Goal: Task Accomplishment & Management: Use online tool/utility

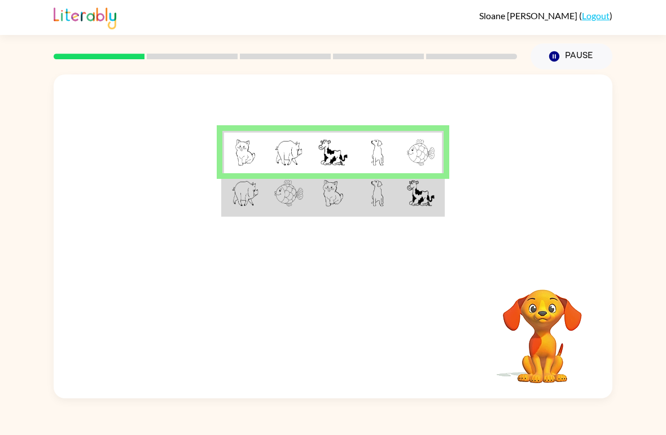
click at [362, 183] on td at bounding box center [377, 194] width 44 height 42
click at [254, 192] on img at bounding box center [245, 193] width 28 height 27
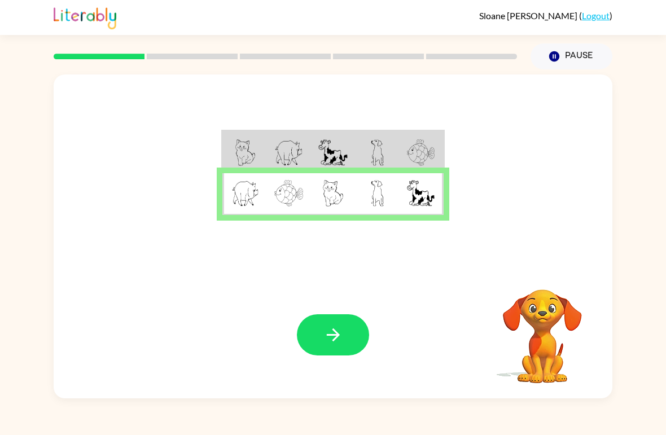
click at [87, 59] on rect at bounding box center [99, 57] width 91 height 6
click at [341, 345] on icon "button" at bounding box center [333, 335] width 20 height 20
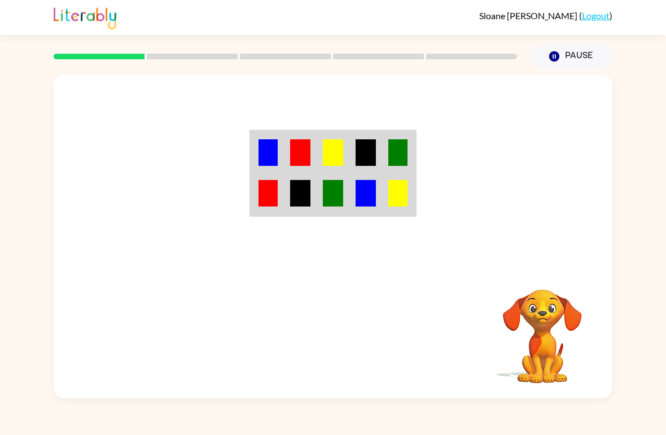
click at [264, 160] on img at bounding box center [267, 152] width 19 height 27
click at [300, 149] on img at bounding box center [300, 152] width 20 height 27
click at [334, 155] on img at bounding box center [333, 152] width 20 height 27
click at [373, 140] on img at bounding box center [365, 152] width 20 height 27
click at [394, 146] on img at bounding box center [397, 152] width 19 height 27
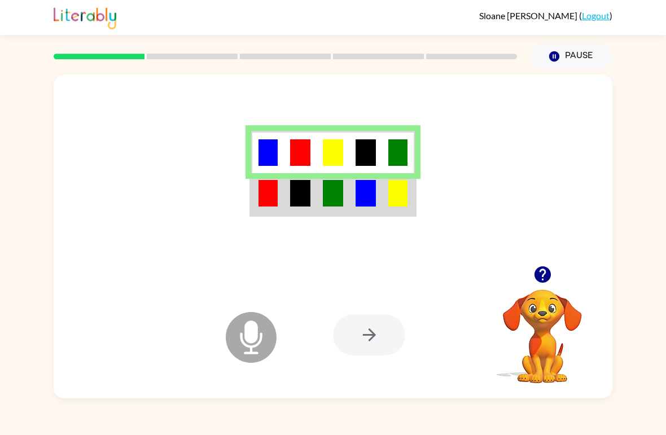
click at [265, 344] on icon at bounding box center [251, 337] width 51 height 51
click at [248, 340] on icon "Microphone The Microphone is here when it is your turn to talk" at bounding box center [307, 351] width 169 height 85
click at [373, 328] on div at bounding box center [369, 334] width 72 height 41
click at [288, 149] on td at bounding box center [300, 152] width 33 height 42
click at [273, 142] on img at bounding box center [267, 152] width 19 height 27
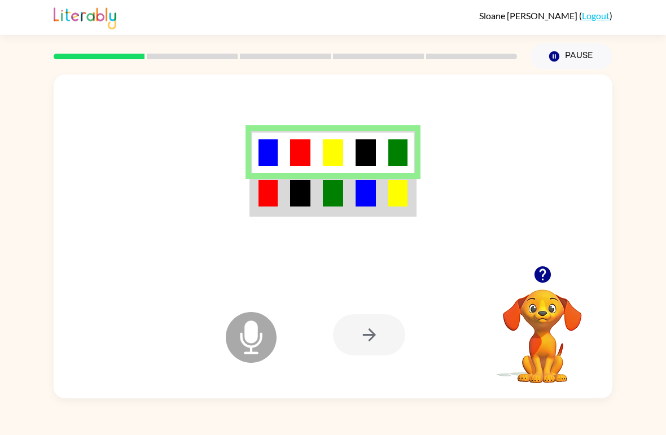
click at [297, 145] on img at bounding box center [300, 152] width 20 height 27
click at [341, 155] on img at bounding box center [333, 152] width 20 height 27
click at [363, 156] on img at bounding box center [365, 152] width 20 height 27
click at [257, 311] on icon "Microphone The Microphone is here when it is your turn to talk" at bounding box center [307, 351] width 169 height 85
click at [247, 341] on icon "Microphone The Microphone is here when it is your turn to talk" at bounding box center [307, 351] width 169 height 85
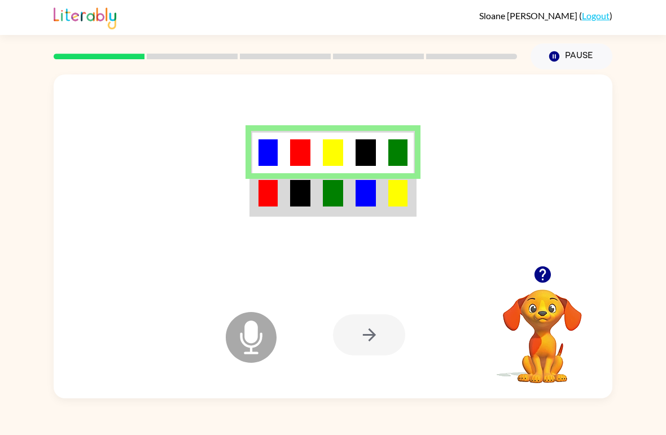
click at [247, 336] on icon "Microphone The Microphone is here when it is your turn to talk" at bounding box center [307, 351] width 169 height 85
click at [246, 335] on icon "Microphone The Microphone is here when it is your turn to talk" at bounding box center [307, 351] width 169 height 85
click at [247, 328] on icon "Microphone The Microphone is here when it is your turn to talk" at bounding box center [307, 351] width 169 height 85
click at [544, 275] on icon "button" at bounding box center [542, 274] width 16 height 16
click at [362, 205] on img at bounding box center [365, 193] width 20 height 27
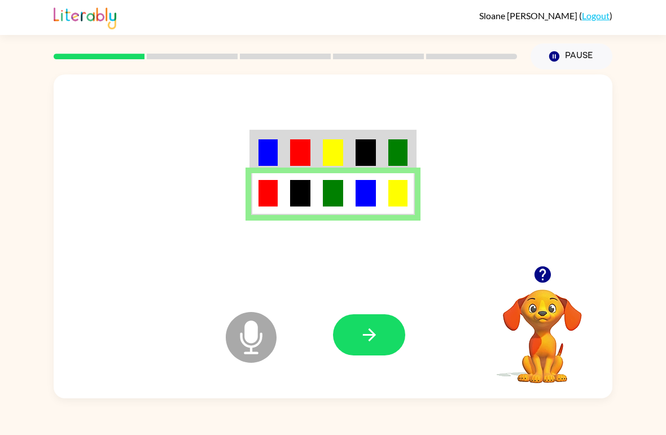
click at [364, 336] on icon "button" at bounding box center [369, 335] width 20 height 20
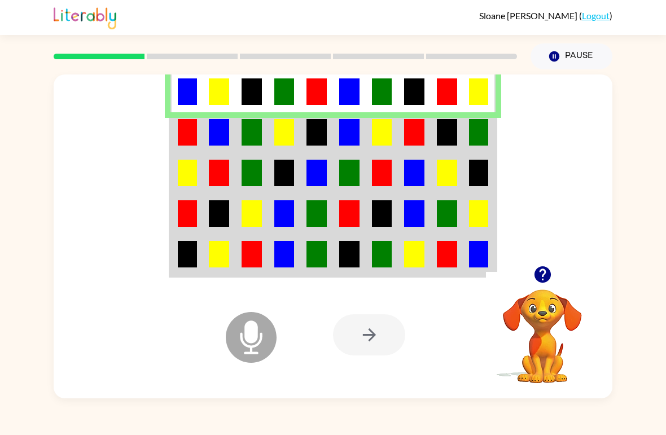
click at [186, 139] on img at bounding box center [187, 132] width 19 height 27
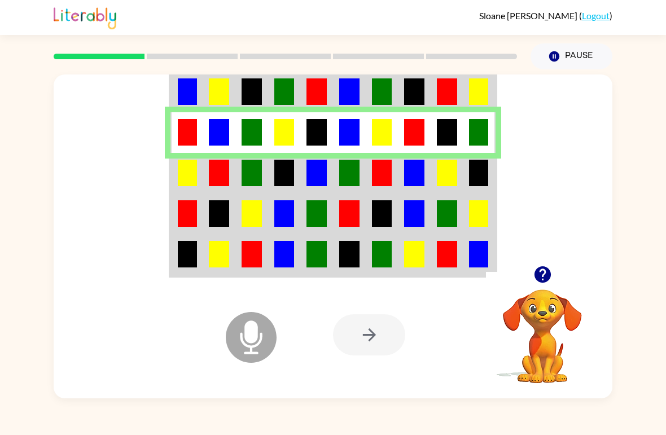
click at [186, 169] on img at bounding box center [187, 173] width 19 height 27
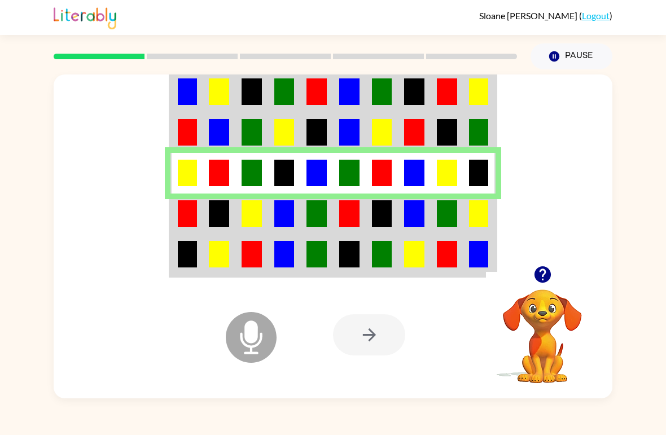
click at [196, 221] on img at bounding box center [187, 213] width 19 height 27
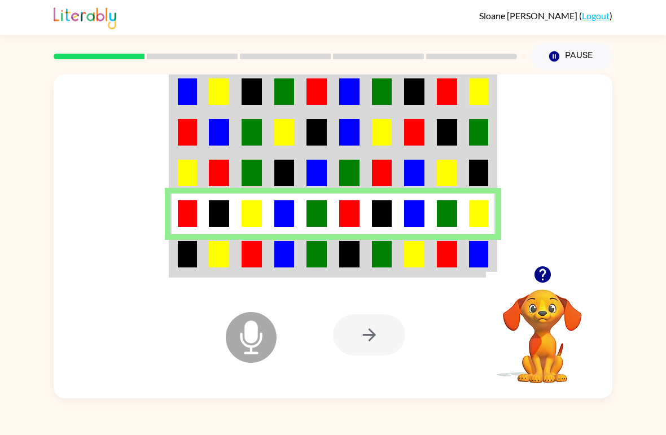
click at [1, 67] on div "[PERSON_NAME] ( Logout ) Pause Pause Microphone The Microphone is here when it …" at bounding box center [333, 217] width 666 height 435
click at [226, 256] on img at bounding box center [219, 254] width 20 height 27
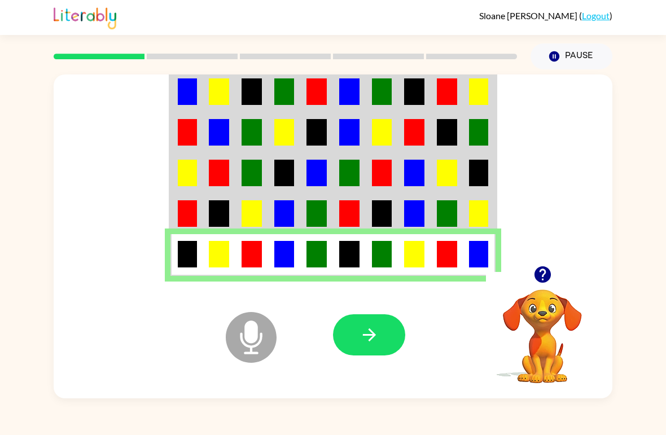
click at [205, 48] on div at bounding box center [285, 56] width 477 height 39
click at [204, 48] on div at bounding box center [285, 56] width 477 height 39
click at [374, 330] on icon "button" at bounding box center [369, 335] width 20 height 20
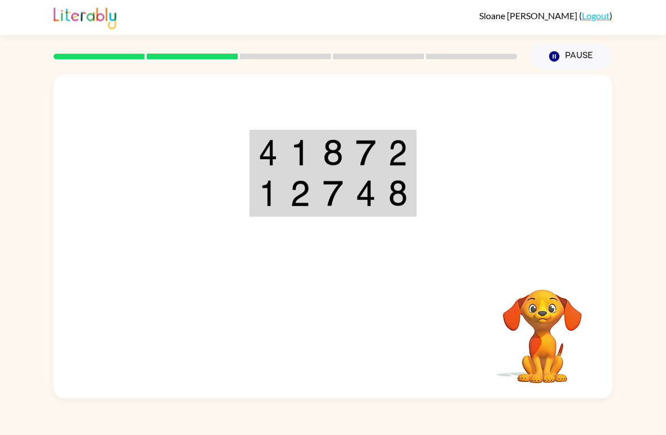
click at [277, 186] on td at bounding box center [267, 194] width 33 height 42
click at [277, 151] on td at bounding box center [267, 152] width 33 height 42
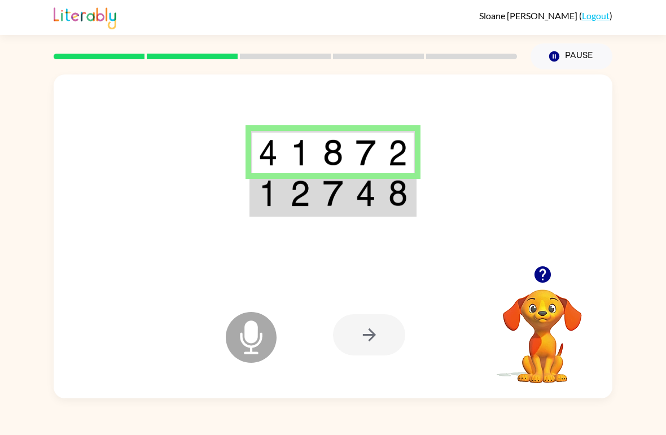
click at [299, 195] on img at bounding box center [300, 193] width 20 height 27
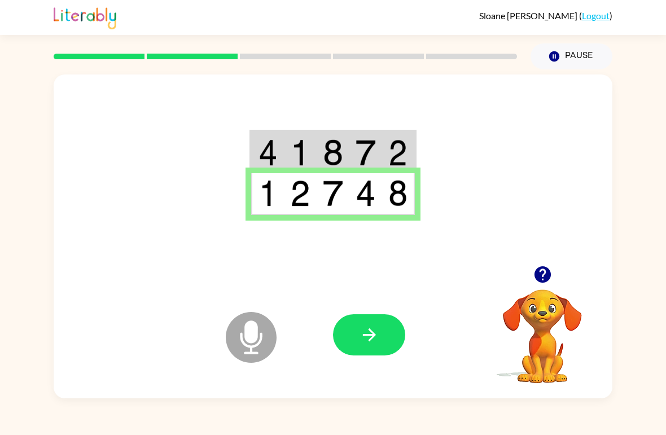
click at [371, 341] on icon "button" at bounding box center [369, 335] width 20 height 20
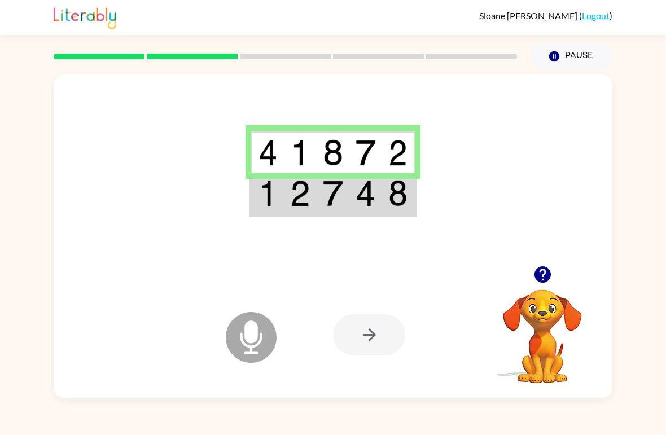
click at [293, 197] on img at bounding box center [300, 193] width 20 height 27
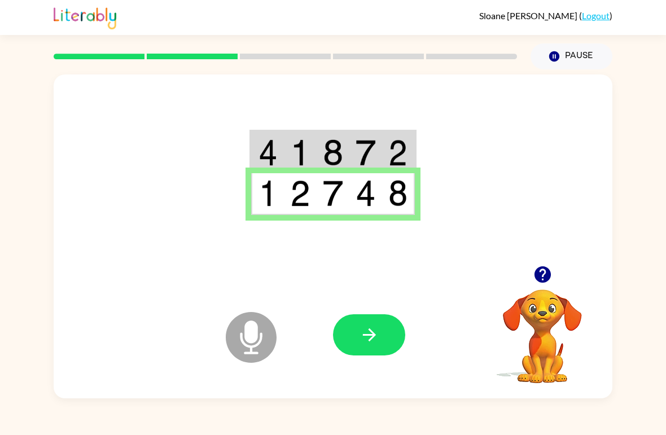
click at [349, 316] on button "button" at bounding box center [369, 334] width 72 height 41
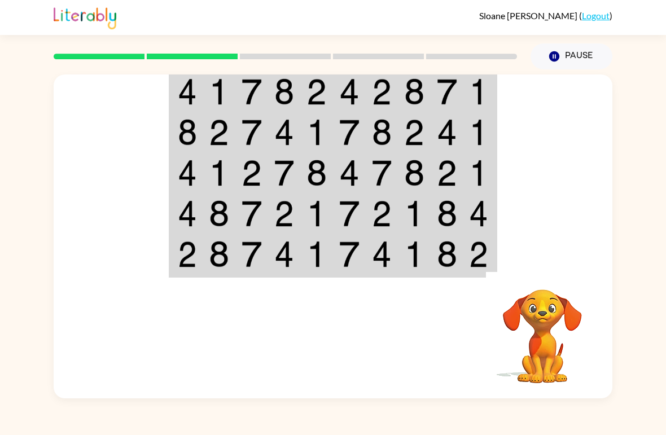
click at [184, 85] on img at bounding box center [187, 91] width 19 height 27
click at [471, 95] on img at bounding box center [478, 91] width 19 height 27
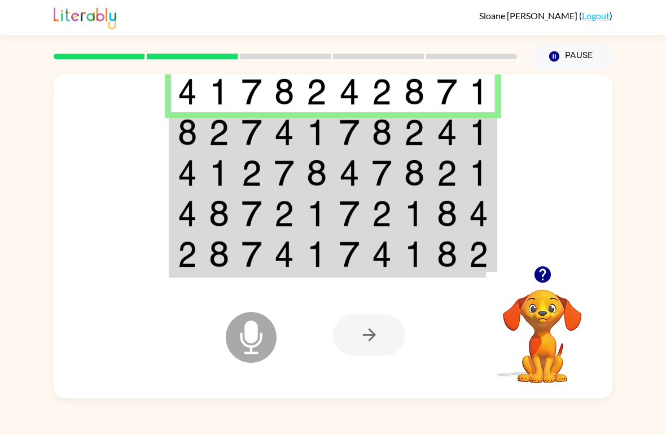
click at [190, 134] on img at bounding box center [187, 132] width 19 height 27
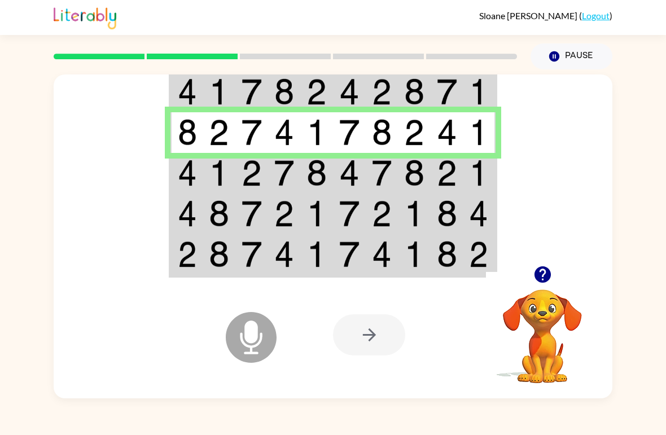
click at [186, 177] on img at bounding box center [187, 173] width 19 height 27
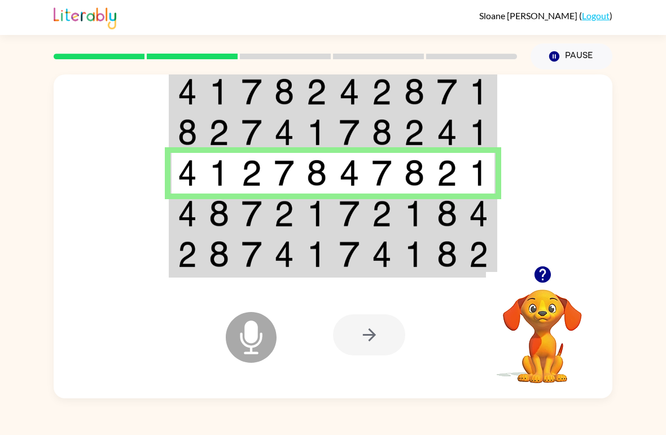
click at [197, 228] on td at bounding box center [186, 213] width 33 height 41
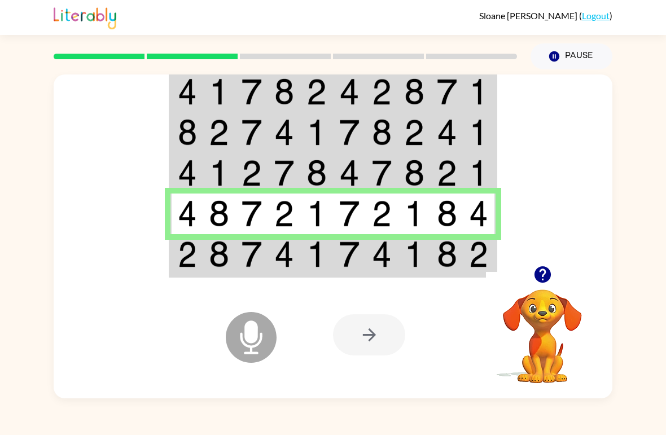
click at [193, 250] on img at bounding box center [187, 254] width 19 height 27
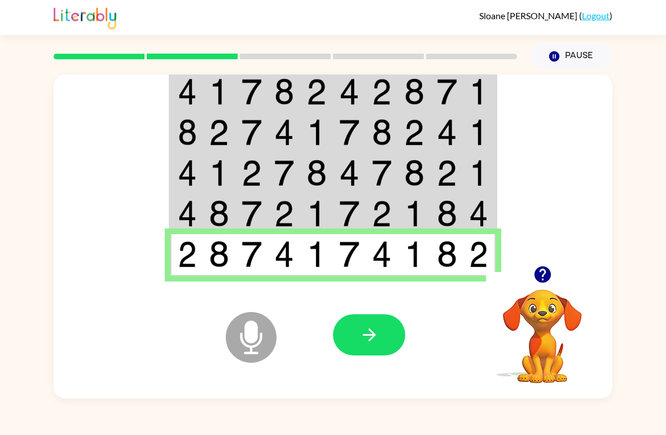
click at [378, 333] on icon "button" at bounding box center [369, 335] width 20 height 20
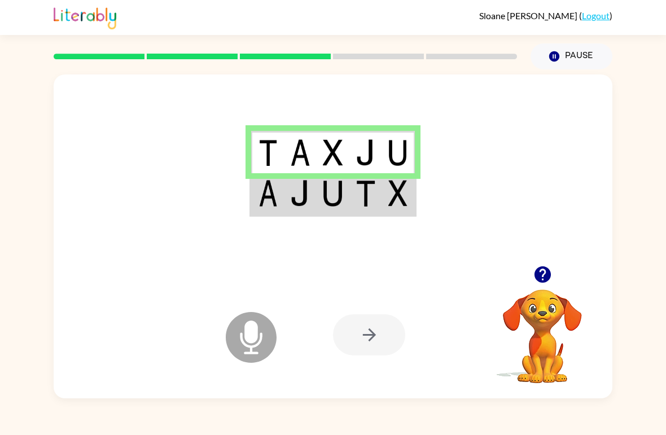
click at [332, 186] on img at bounding box center [333, 193] width 20 height 27
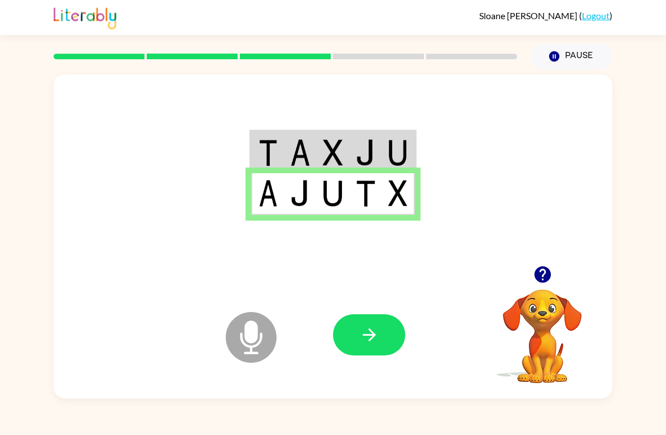
click at [380, 329] on button "button" at bounding box center [369, 334] width 72 height 41
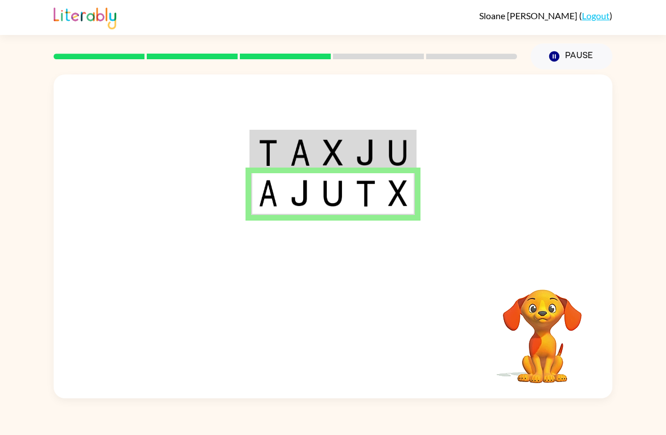
click at [579, 48] on button "Pause Pause" at bounding box center [571, 56] width 82 height 26
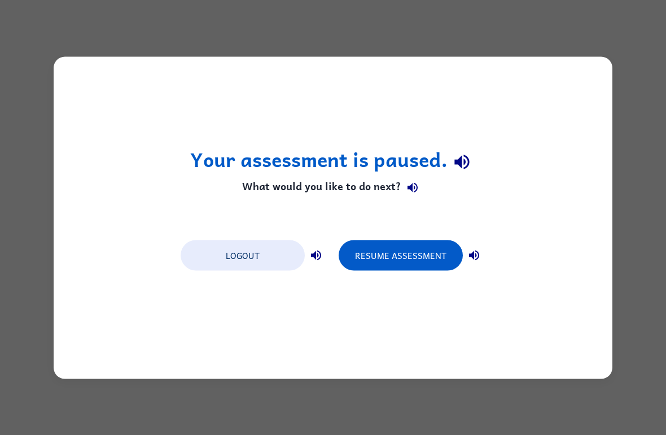
click at [364, 143] on div "Your assessment is paused. What would you like to do next? Logout Resume Assess…" at bounding box center [333, 217] width 558 height 322
click at [370, 177] on h4 "What would you like to do next?" at bounding box center [333, 188] width 286 height 23
click at [380, 198] on h4 "What would you like to do next?" at bounding box center [333, 188] width 286 height 23
click at [373, 193] on h4 "What would you like to do next?" at bounding box center [333, 188] width 286 height 23
click at [350, 196] on h4 "What would you like to do next?" at bounding box center [333, 188] width 286 height 23
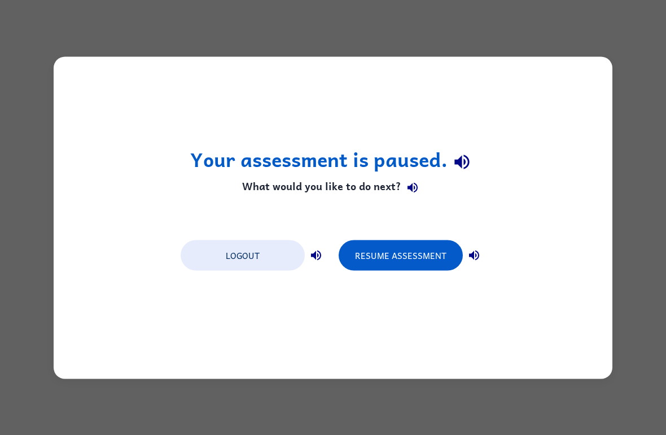
click at [404, 254] on button "Resume Assessment" at bounding box center [400, 255] width 124 height 30
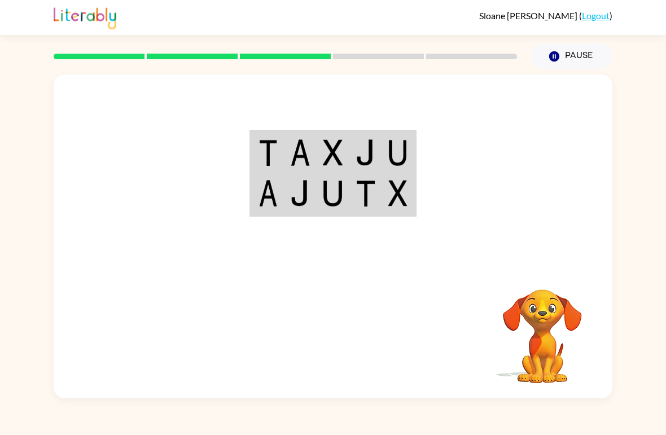
click at [340, 148] on img at bounding box center [333, 152] width 20 height 27
click at [342, 143] on img at bounding box center [333, 152] width 20 height 27
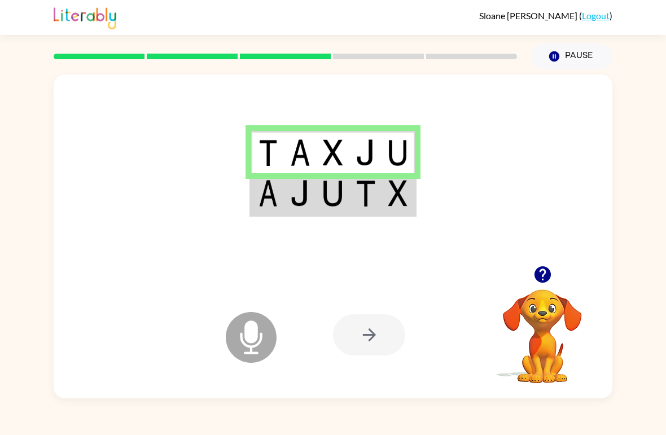
click at [289, 154] on td at bounding box center [300, 152] width 33 height 42
click at [297, 199] on img at bounding box center [300, 193] width 20 height 27
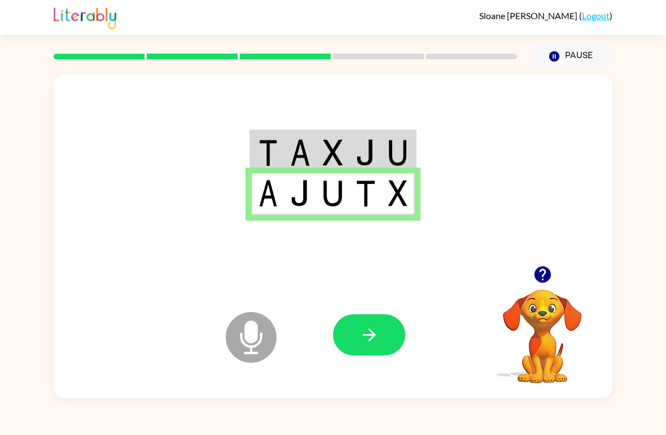
click at [372, 341] on icon "button" at bounding box center [369, 335] width 20 height 20
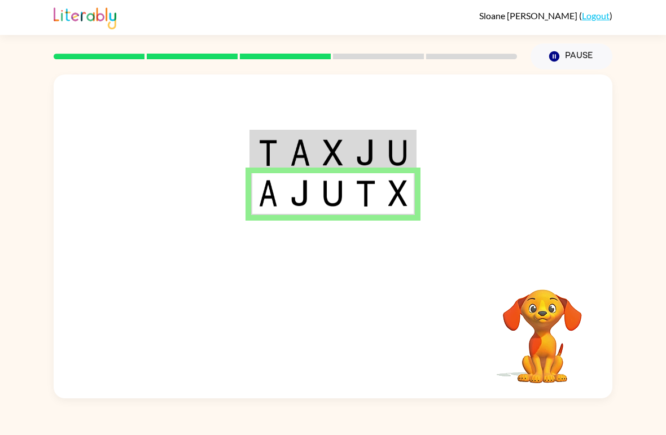
click at [414, 138] on td at bounding box center [398, 152] width 33 height 42
click at [413, 138] on td at bounding box center [398, 152] width 33 height 42
click at [426, 144] on div at bounding box center [333, 169] width 558 height 191
click at [414, 152] on td at bounding box center [398, 152] width 33 height 42
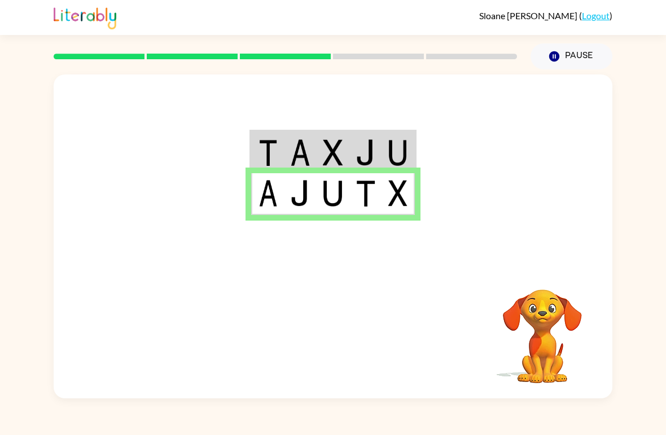
click at [413, 152] on td at bounding box center [398, 152] width 33 height 42
click at [662, 246] on div "Your browser must support playing .mp4 files to use Literably. Please try using…" at bounding box center [333, 233] width 666 height 329
click at [660, 120] on div "Your browser must support playing .mp4 files to use Literably. Please try using…" at bounding box center [333, 233] width 666 height 329
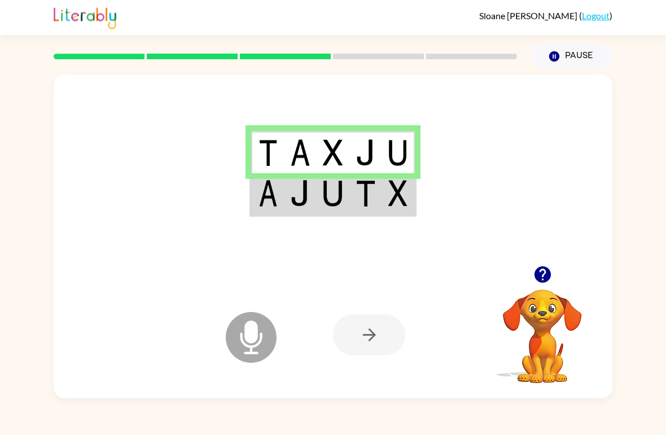
click at [384, 188] on td at bounding box center [398, 194] width 33 height 42
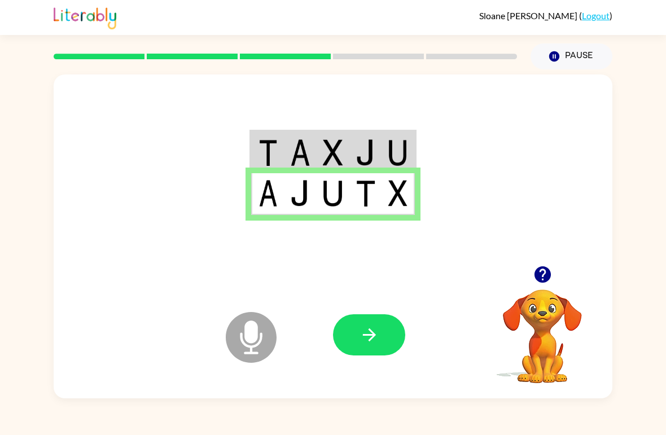
click at [390, 328] on button "button" at bounding box center [369, 334] width 72 height 41
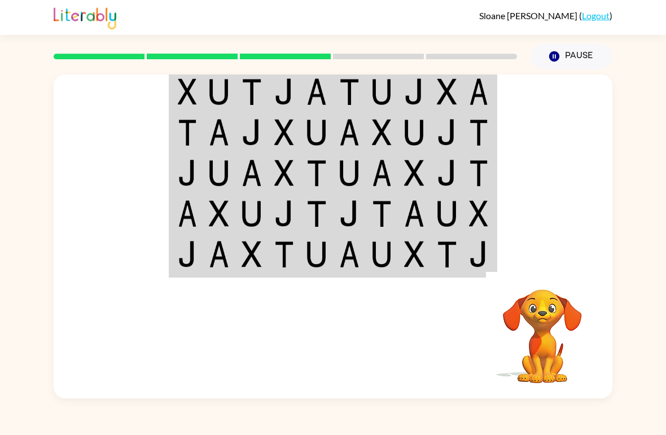
click at [185, 86] on img at bounding box center [187, 91] width 19 height 27
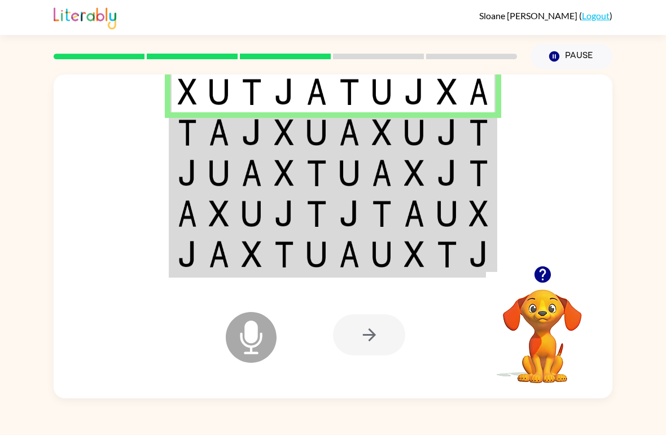
click at [192, 98] on img at bounding box center [187, 91] width 19 height 27
click at [211, 139] on img at bounding box center [219, 132] width 20 height 27
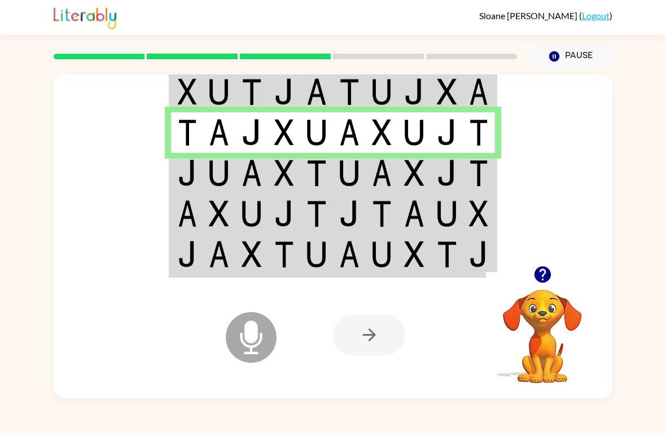
click at [221, 179] on img at bounding box center [219, 173] width 20 height 27
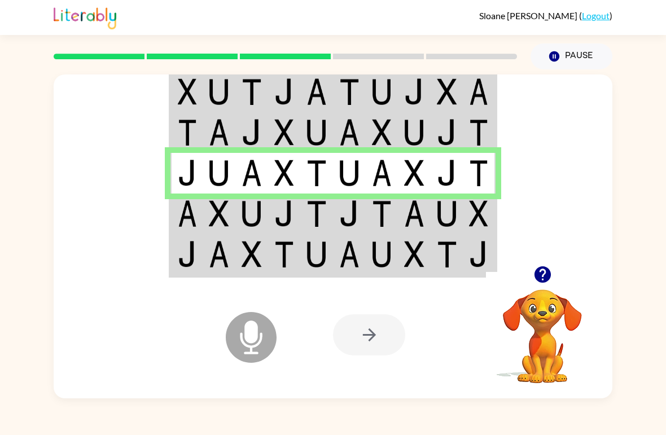
click at [8, 34] on div "[PERSON_NAME] ( Logout )" at bounding box center [333, 17] width 666 height 35
click at [202, 206] on td at bounding box center [186, 213] width 33 height 41
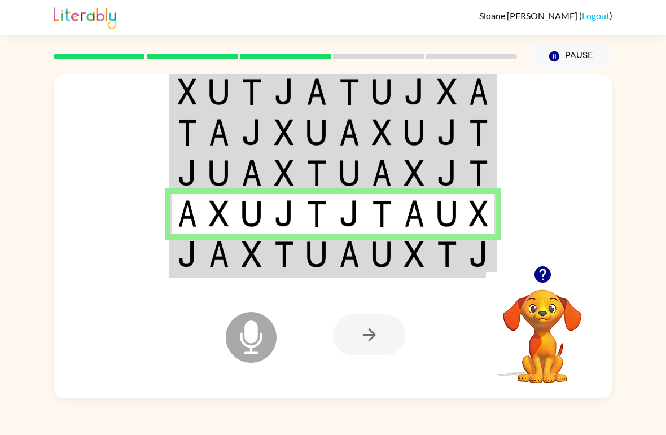
click at [434, 249] on td at bounding box center [446, 255] width 33 height 42
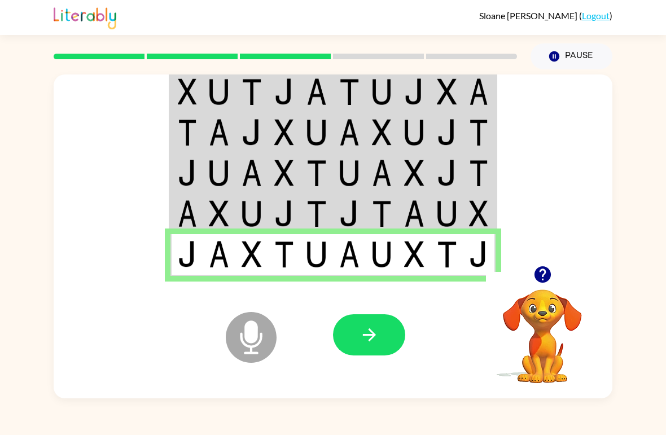
click at [367, 333] on icon "button" at bounding box center [369, 335] width 20 height 20
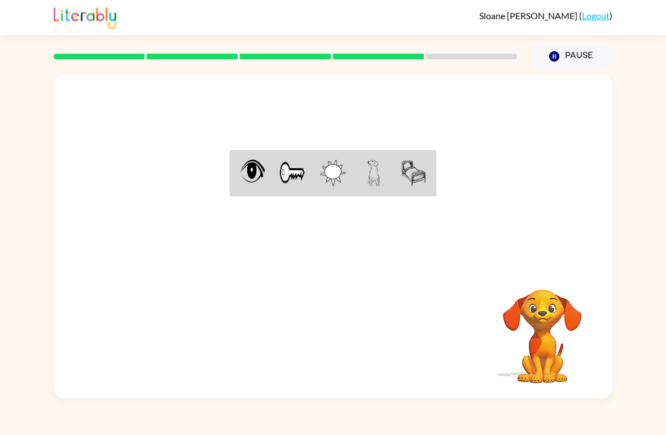
click at [7, 179] on div "Your browser must support playing .mp4 files to use Literably. Please try using…" at bounding box center [333, 233] width 666 height 329
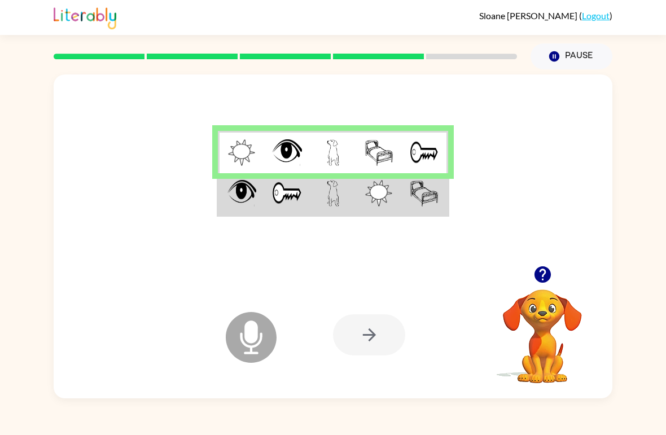
click at [272, 187] on img at bounding box center [287, 193] width 30 height 27
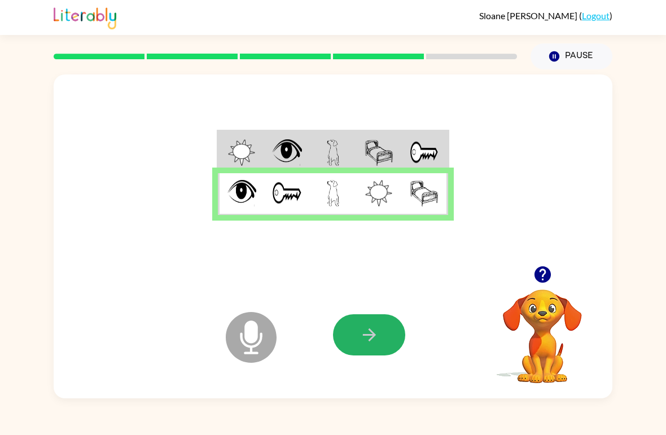
click at [380, 330] on button "button" at bounding box center [369, 334] width 72 height 41
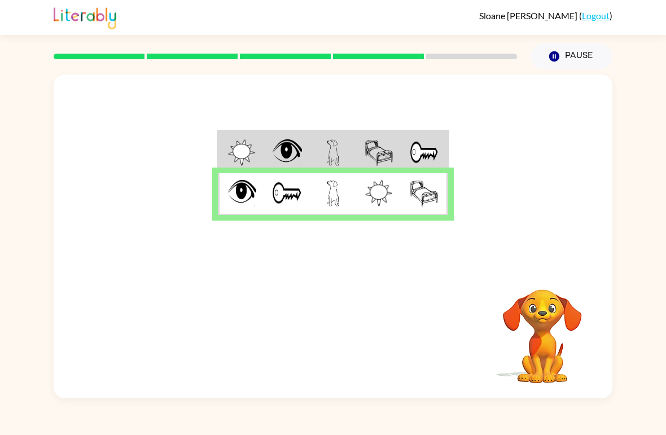
click at [574, 295] on video "Your browser must support playing .mp4 files to use Literably. Please try using…" at bounding box center [542, 328] width 113 height 113
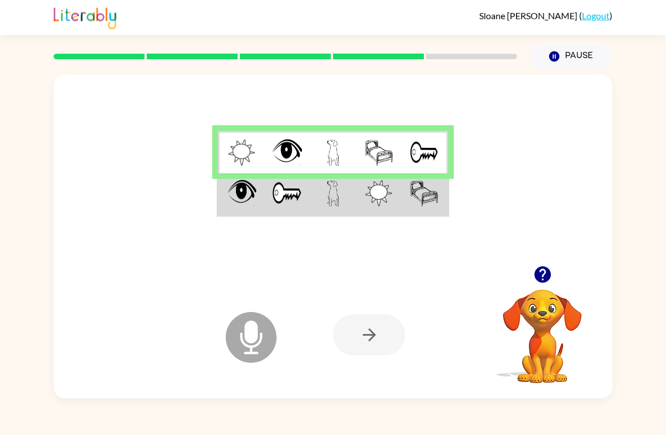
click at [356, 200] on td at bounding box center [379, 194] width 46 height 42
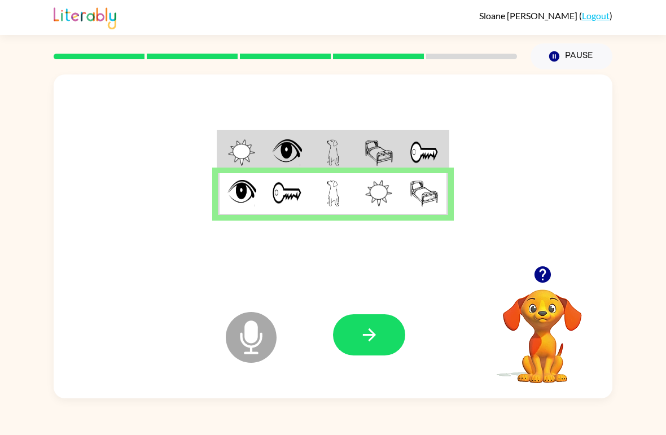
click at [380, 338] on button "button" at bounding box center [369, 334] width 72 height 41
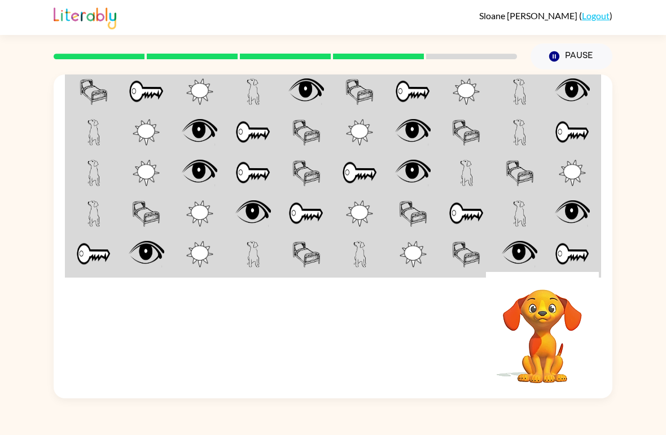
click at [578, 101] on img at bounding box center [571, 91] width 35 height 27
click at [582, 98] on img at bounding box center [571, 91] width 35 height 27
click at [584, 69] on button "Pause Pause" at bounding box center [571, 56] width 82 height 26
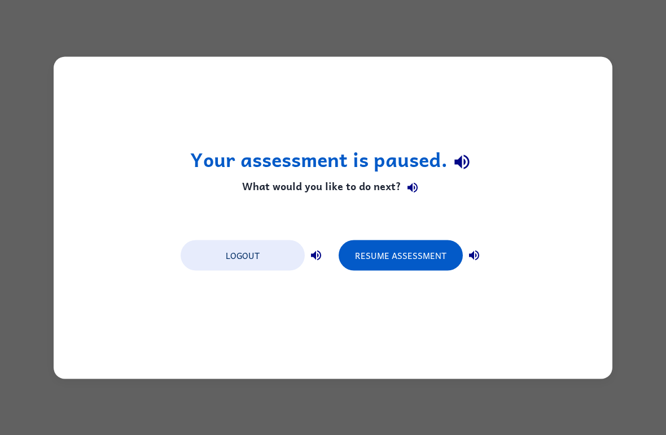
click at [426, 262] on button "Resume Assessment" at bounding box center [400, 255] width 124 height 30
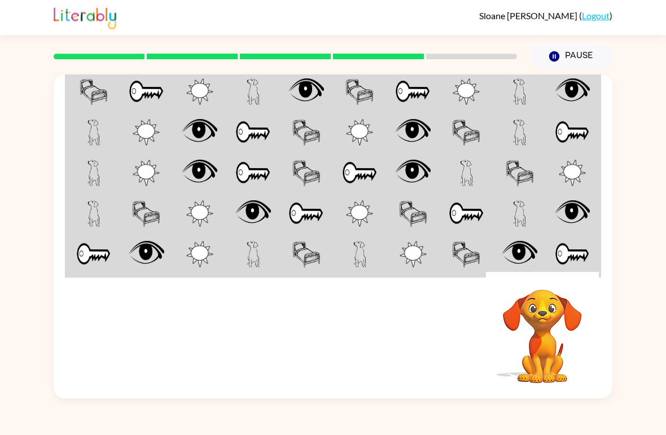
click at [570, 108] on td at bounding box center [573, 91] width 54 height 42
click at [583, 94] on img at bounding box center [571, 91] width 35 height 27
click at [562, 97] on img at bounding box center [571, 91] width 35 height 27
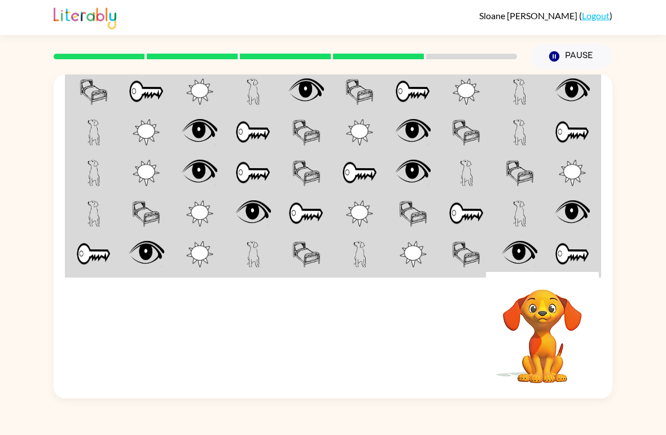
click at [537, 99] on td at bounding box center [520, 91] width 54 height 42
click at [330, 99] on td at bounding box center [307, 91] width 54 height 42
click at [329, 99] on td at bounding box center [307, 91] width 54 height 42
click at [171, 109] on td at bounding box center [147, 91] width 54 height 42
click at [88, 91] on img at bounding box center [94, 91] width 28 height 27
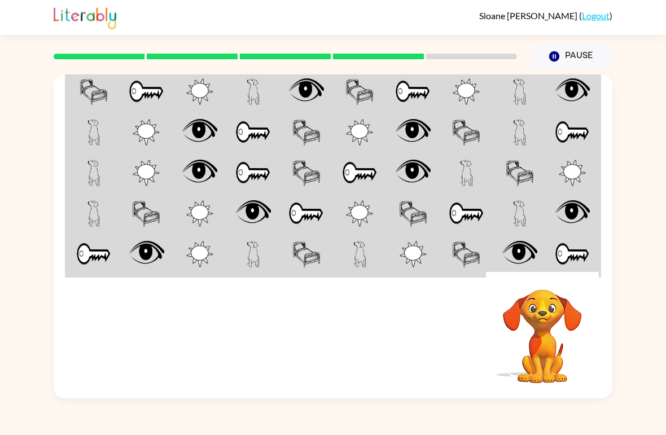
click at [97, 84] on img at bounding box center [94, 91] width 28 height 27
click at [143, 101] on img at bounding box center [147, 91] width 36 height 27
click at [201, 89] on img at bounding box center [199, 91] width 27 height 27
click at [200, 89] on img at bounding box center [199, 91] width 27 height 27
click at [270, 100] on td at bounding box center [253, 91] width 54 height 42
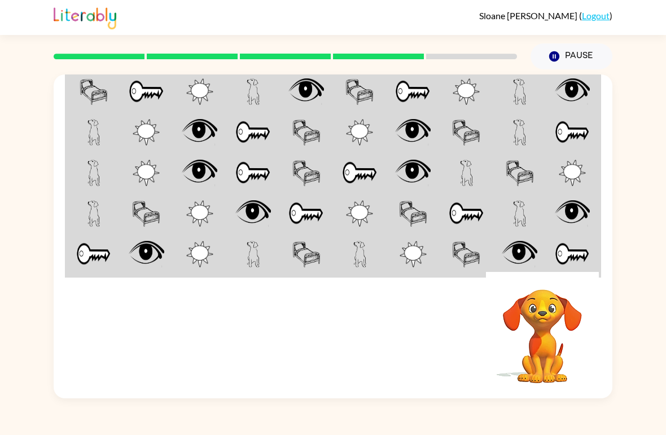
click at [298, 91] on img at bounding box center [306, 91] width 36 height 27
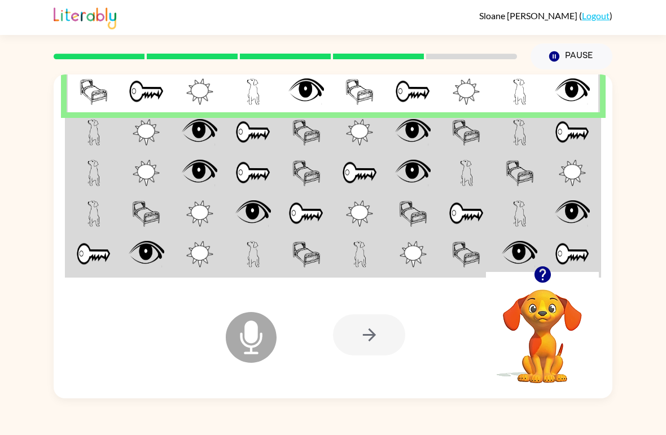
click at [162, 121] on td at bounding box center [147, 132] width 54 height 41
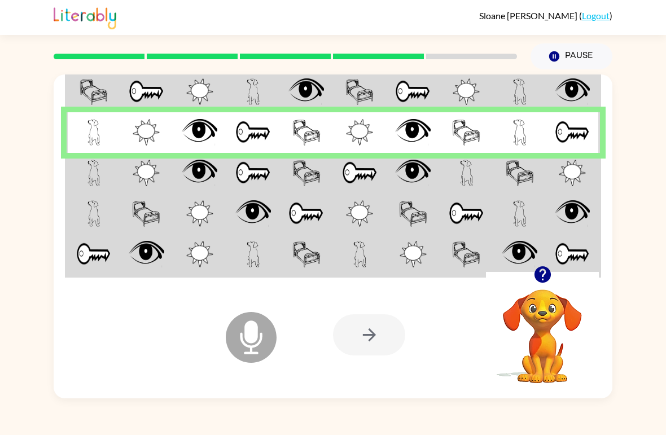
click at [92, 175] on img at bounding box center [93, 173] width 13 height 27
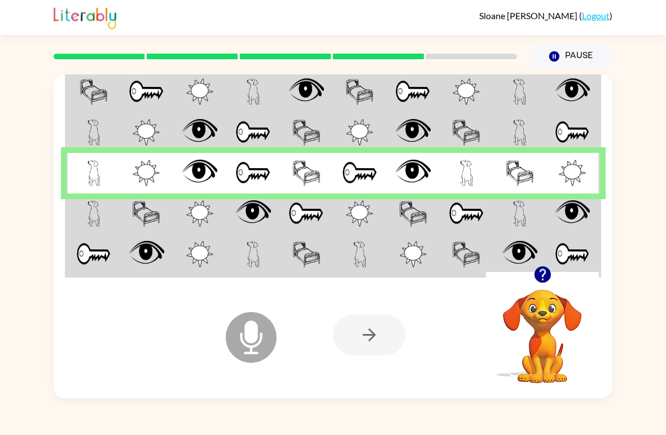
click at [81, 214] on td at bounding box center [94, 213] width 54 height 41
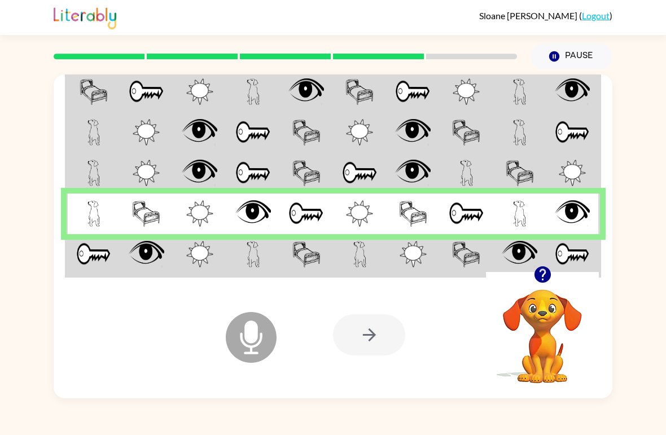
click at [99, 256] on img at bounding box center [93, 254] width 35 height 27
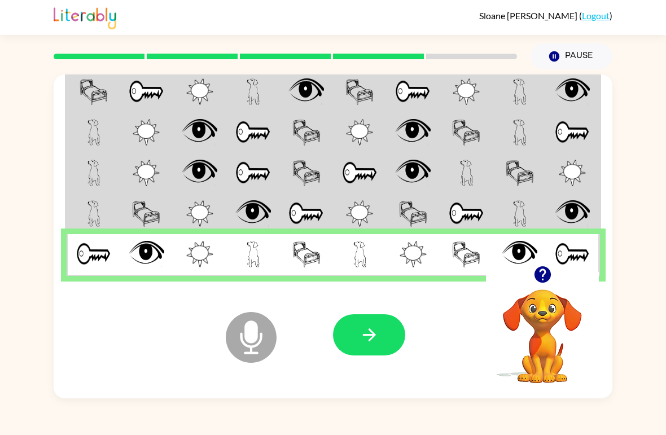
click at [389, 340] on button "button" at bounding box center [369, 334] width 72 height 41
